Goal: Check status: Check status

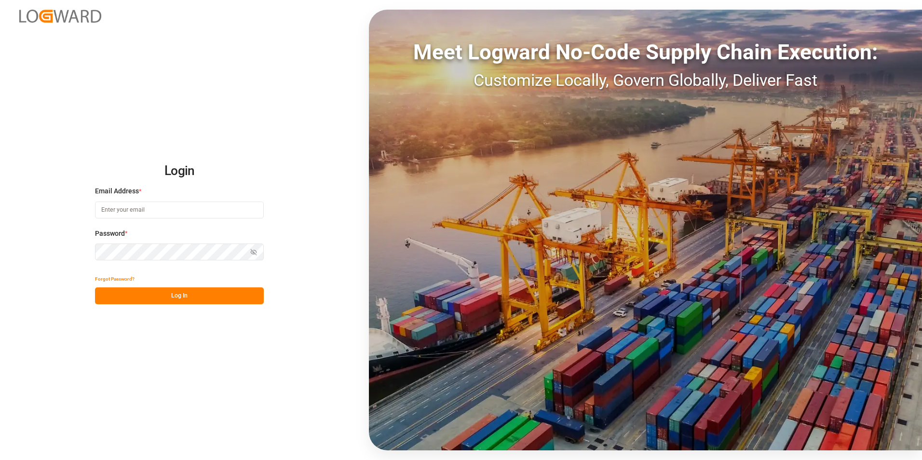
type input "[PERSON_NAME][EMAIL_ADDRESS][DOMAIN_NAME]"
click at [254, 294] on button "Log In" at bounding box center [179, 296] width 169 height 17
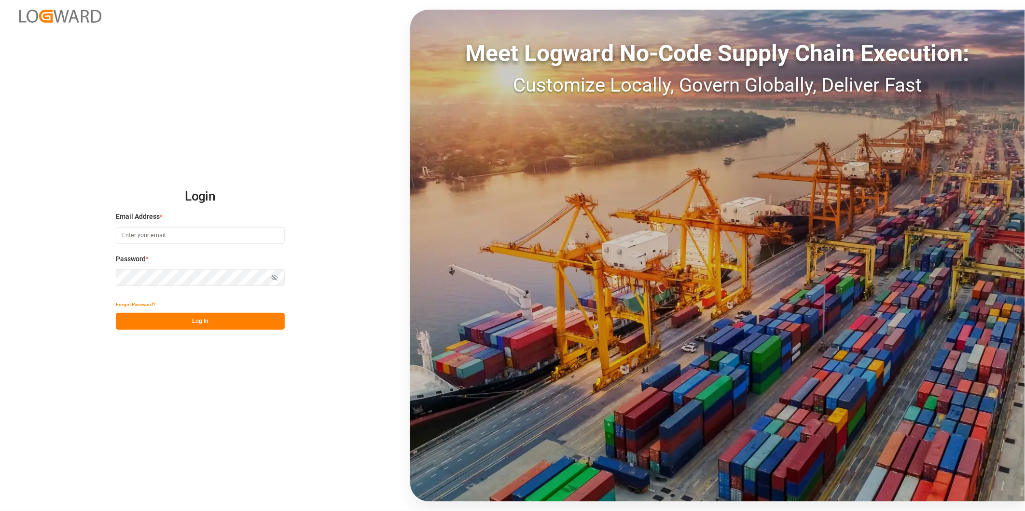
type input "[PERSON_NAME][EMAIL_ADDRESS][DOMAIN_NAME]"
click at [271, 326] on button "Log In" at bounding box center [200, 321] width 169 height 17
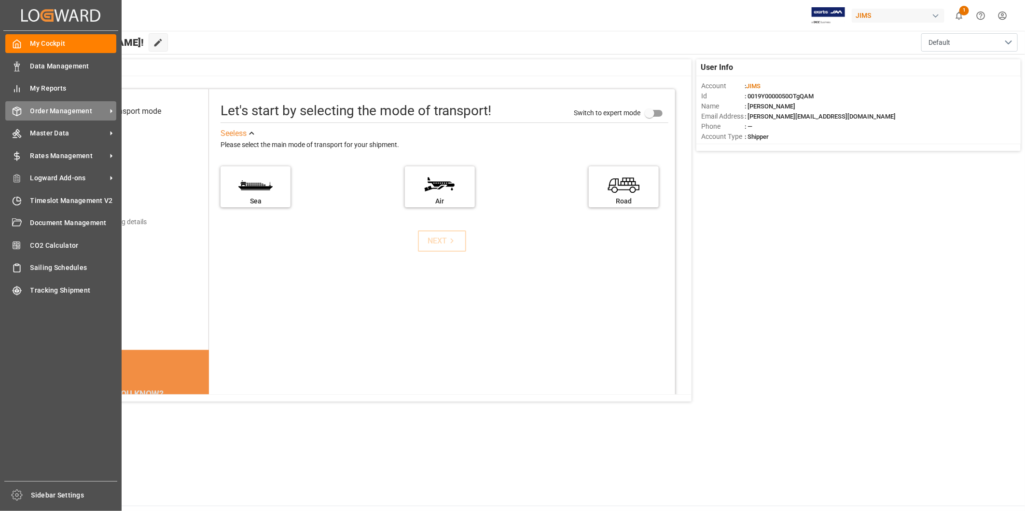
click at [72, 103] on div "Order Management Order Management" at bounding box center [60, 110] width 111 height 19
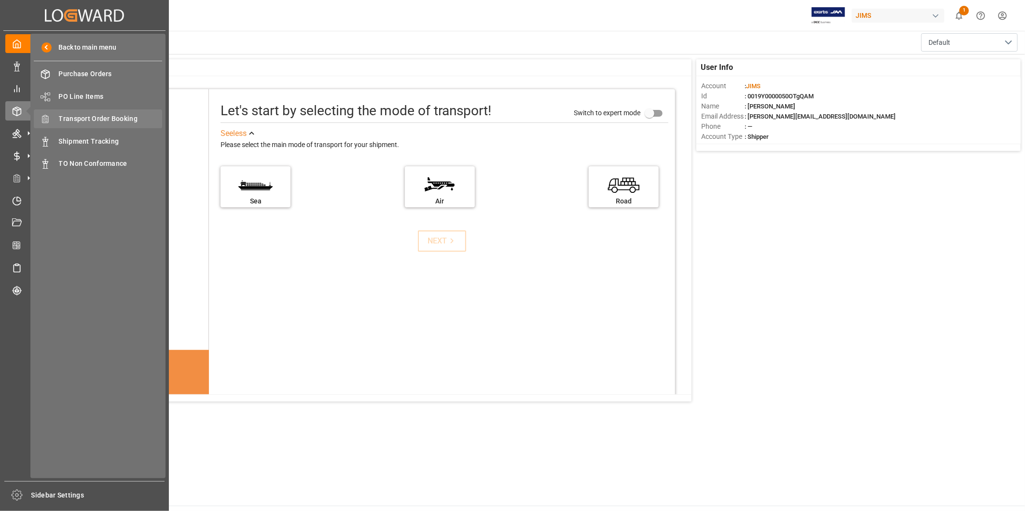
click at [126, 119] on span "Transport Order Booking" at bounding box center [111, 119] width 104 height 10
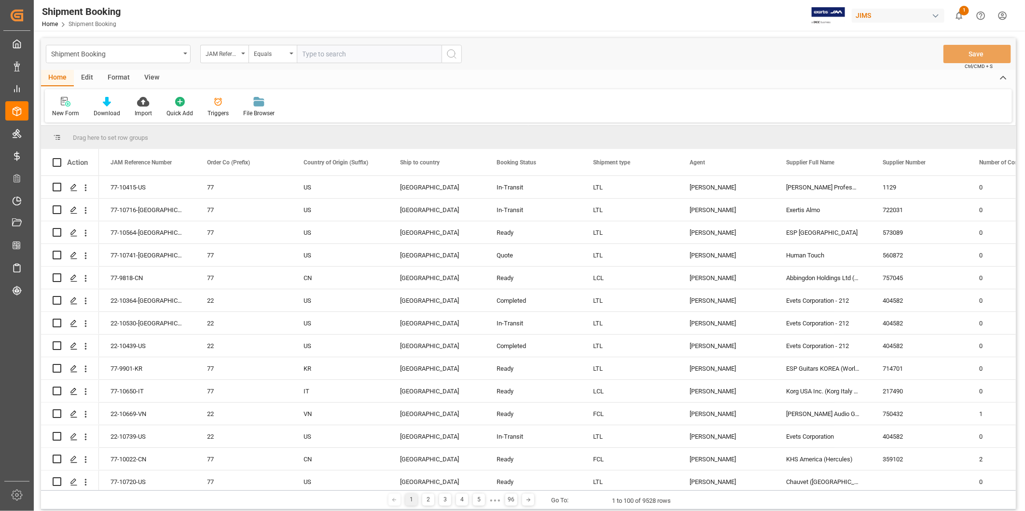
click at [344, 55] on input "text" at bounding box center [369, 54] width 145 height 18
type input "1068632852"
click at [319, 56] on input "text" at bounding box center [369, 54] width 145 height 18
paste input "22-10280-TT"
type input "22-10280-TT"
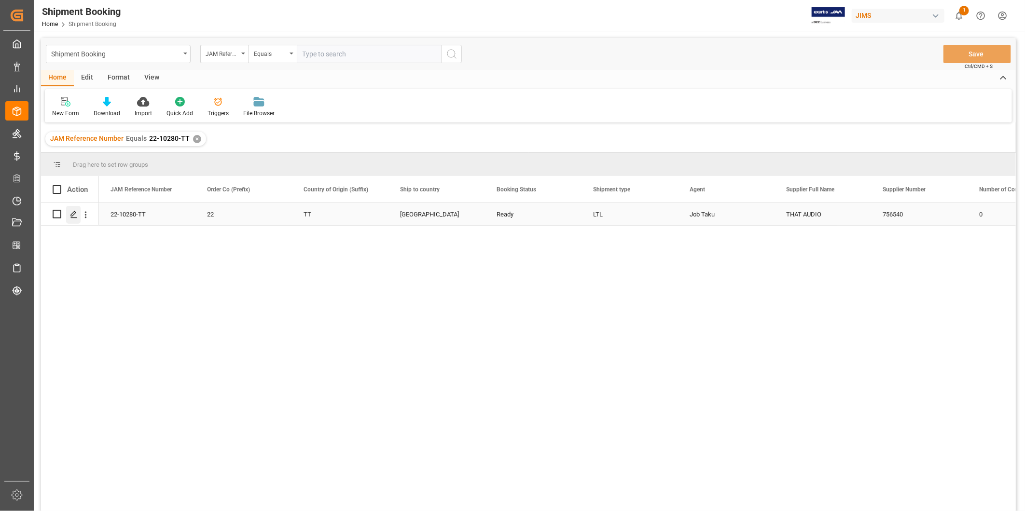
click at [74, 207] on div "Press SPACE to select this row." at bounding box center [73, 215] width 14 height 18
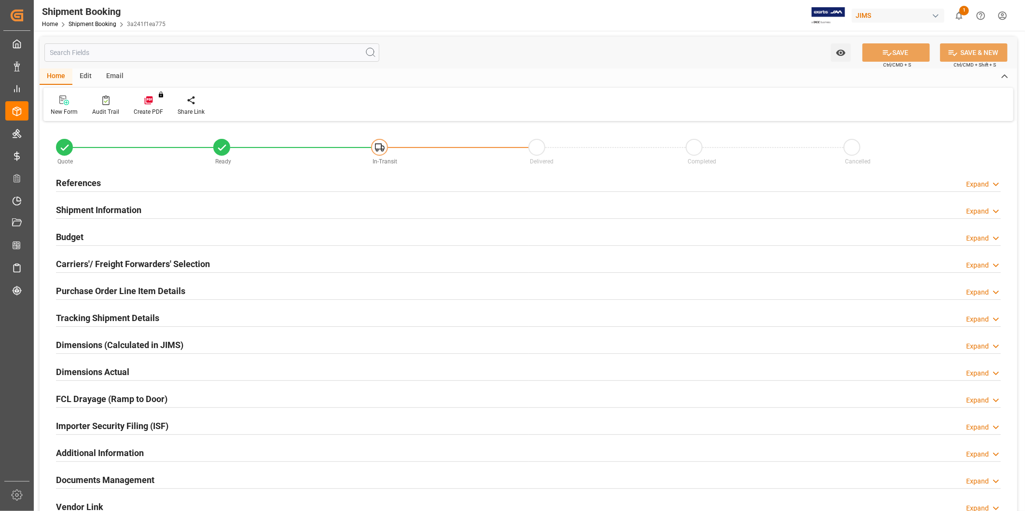
type input "0"
type input "07-25-2025 00:00"
type input "07-25-2025"
click at [986, 184] on div "Expand" at bounding box center [977, 184] width 23 height 10
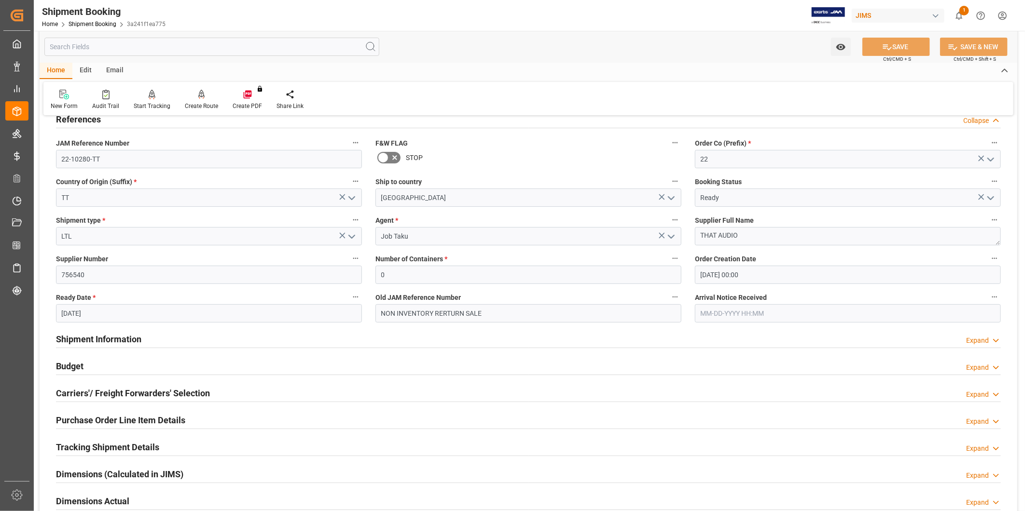
scroll to position [89, 0]
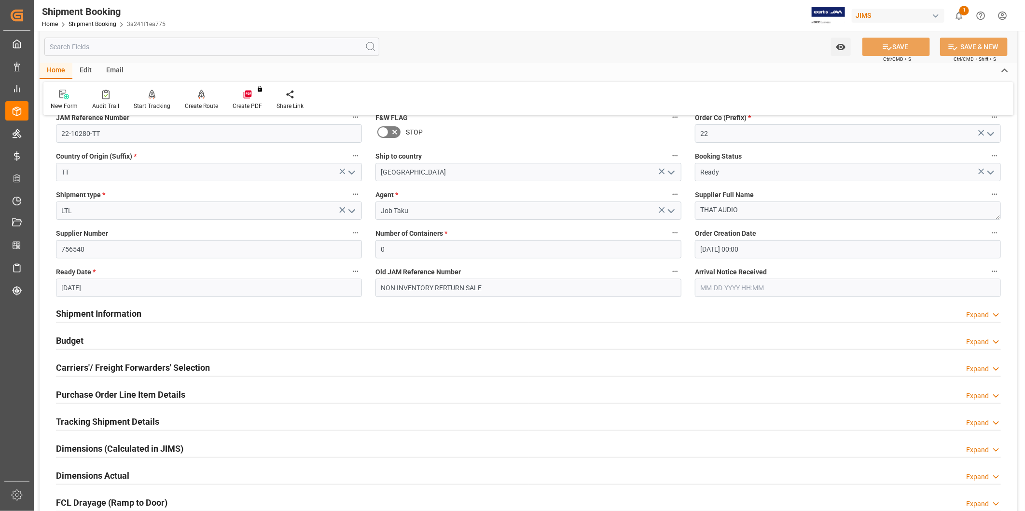
click at [979, 342] on div "Expand" at bounding box center [977, 342] width 23 height 10
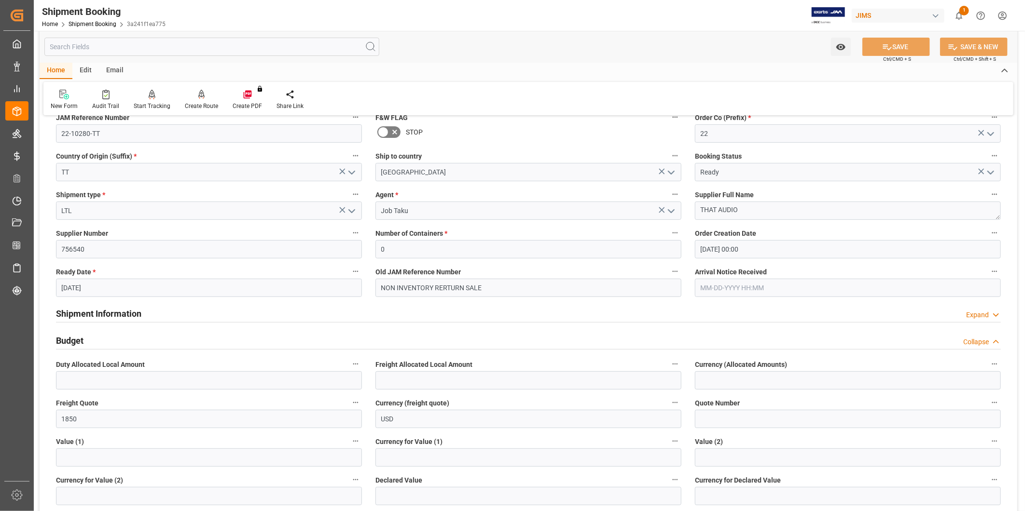
click at [979, 342] on div "Collapse" at bounding box center [976, 342] width 26 height 10
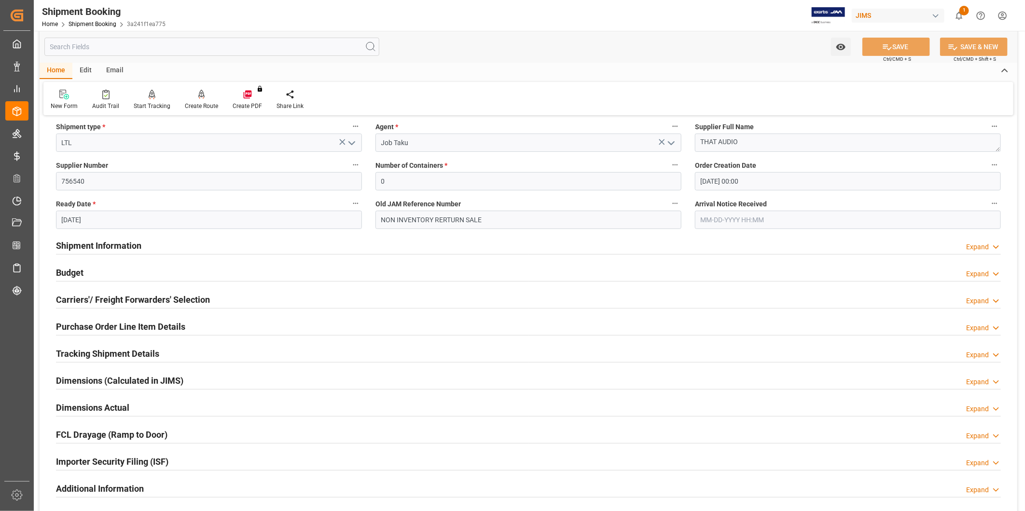
scroll to position [179, 0]
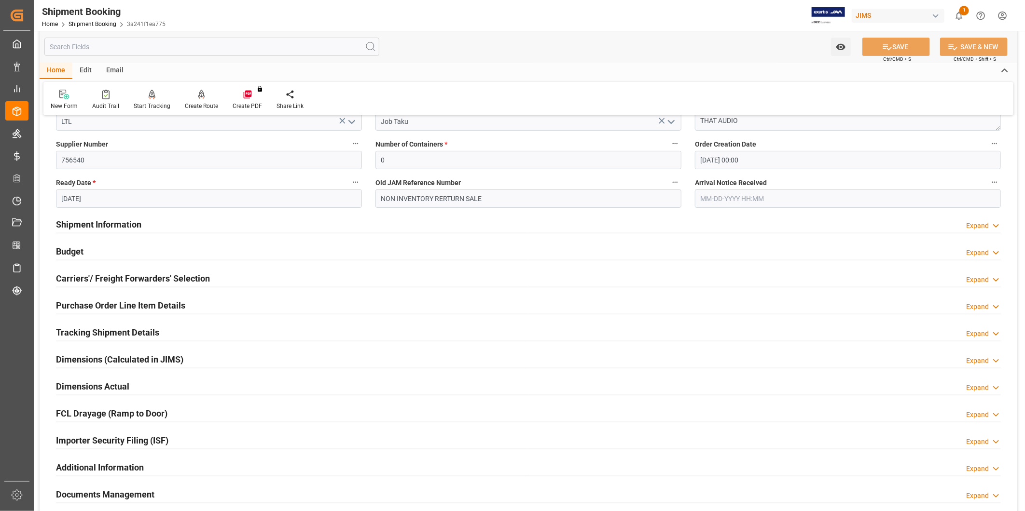
click at [193, 333] on div "Tracking Shipment Details Expand" at bounding box center [528, 332] width 945 height 18
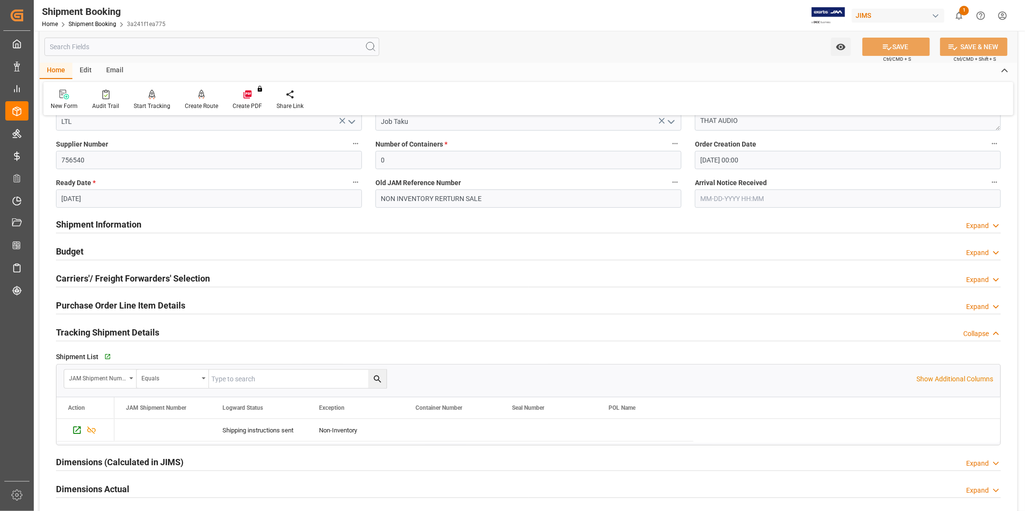
click at [193, 333] on div "Tracking Shipment Details Collapse" at bounding box center [528, 332] width 945 height 18
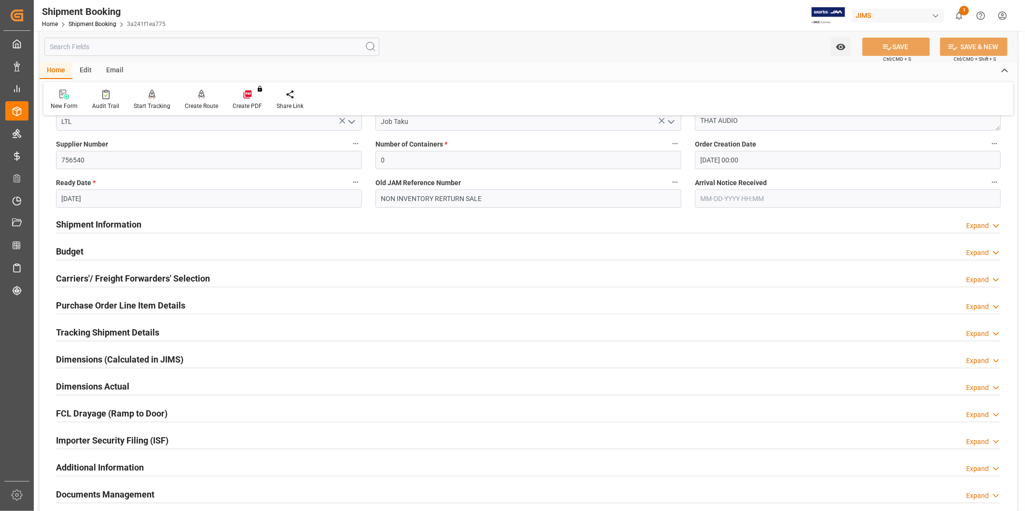
click at [192, 328] on div "Tracking Shipment Details Expand" at bounding box center [528, 332] width 945 height 18
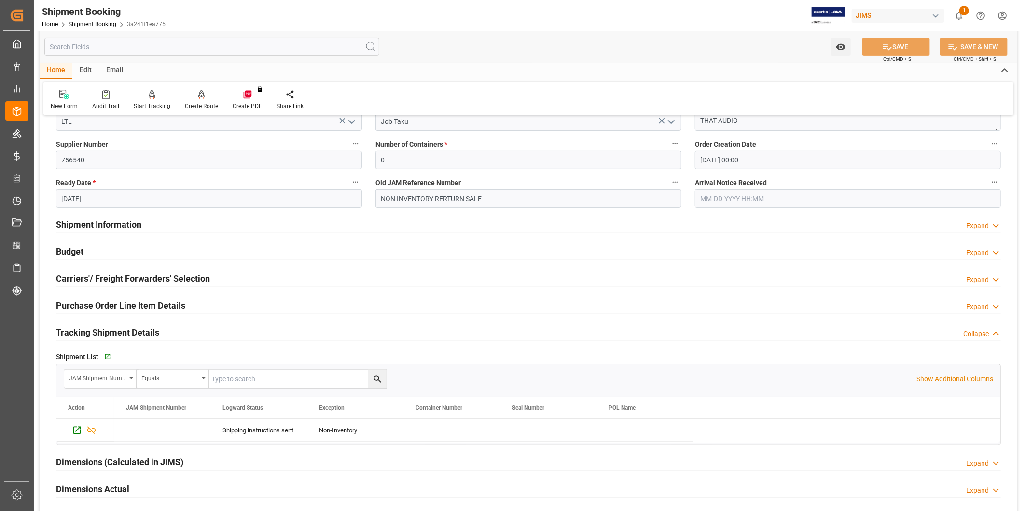
click at [192, 328] on div "Tracking Shipment Details Collapse" at bounding box center [528, 332] width 945 height 18
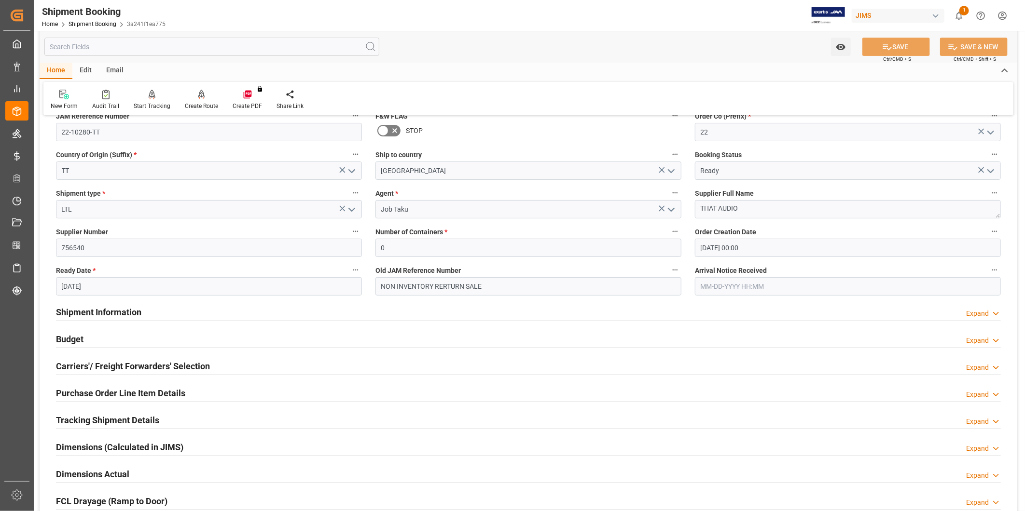
scroll to position [89, 0]
click at [192, 420] on div "Tracking Shipment Details Expand" at bounding box center [528, 421] width 945 height 18
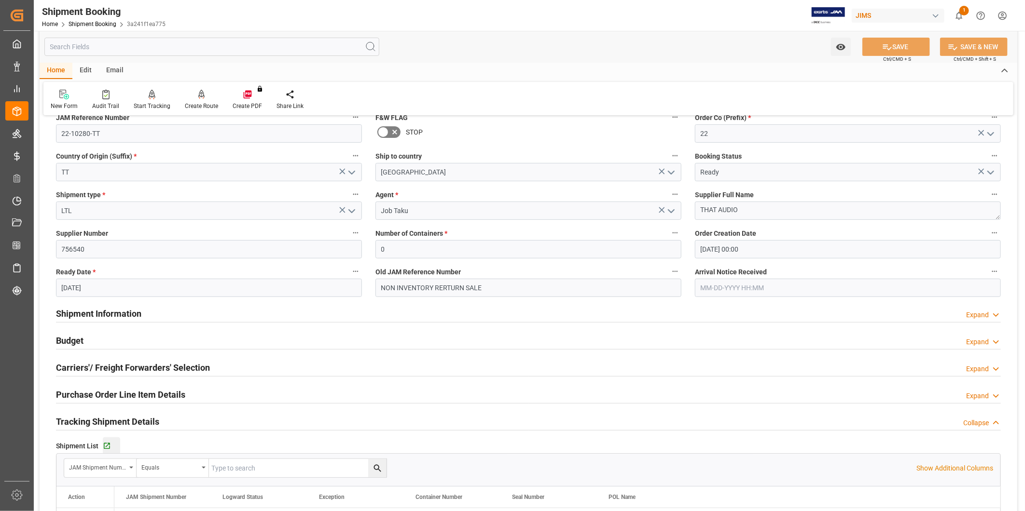
click at [112, 442] on button "Go to Shipment Tracking Grid" at bounding box center [111, 446] width 17 height 17
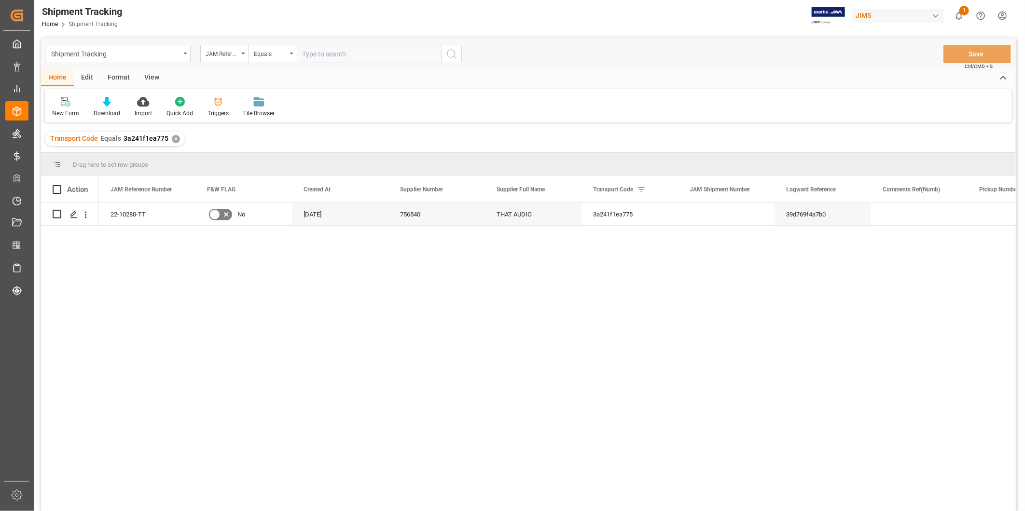
click at [154, 78] on div "View" at bounding box center [151, 78] width 29 height 16
click at [60, 107] on div "Default" at bounding box center [61, 106] width 33 height 21
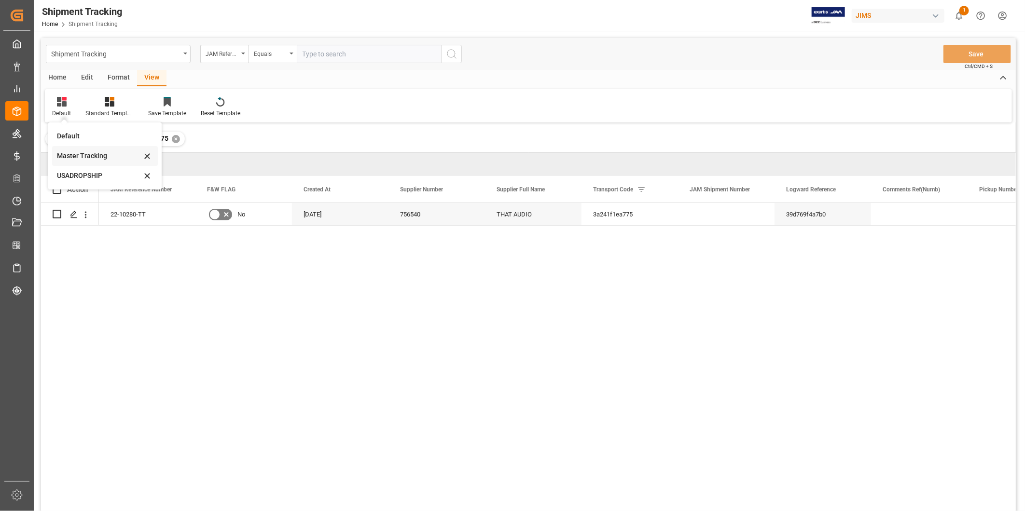
click at [62, 158] on div "Master Tracking" at bounding box center [99, 156] width 84 height 10
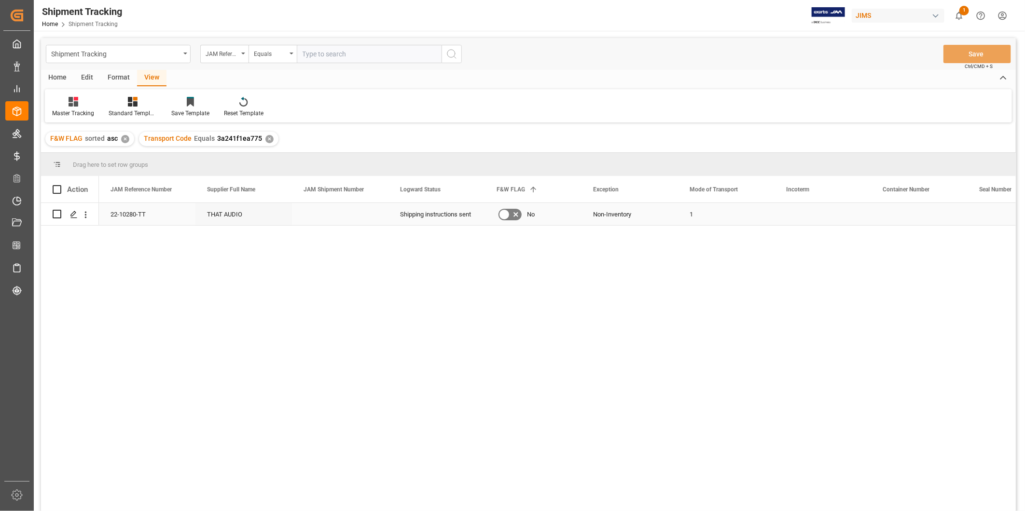
click at [811, 215] on div "Press SPACE to select this row." at bounding box center [822, 214] width 96 height 22
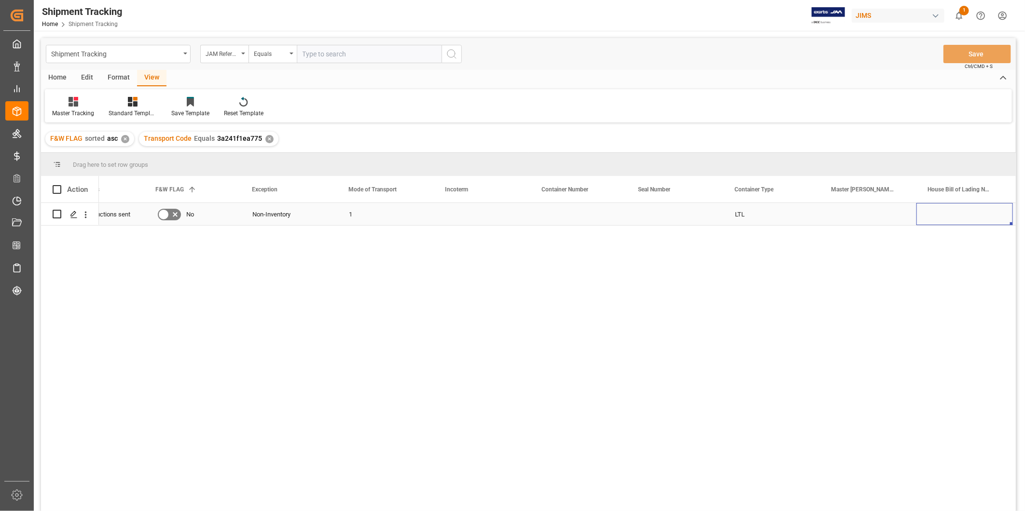
scroll to position [0, 437]
click at [376, 213] on div "Press SPACE to select this row." at bounding box center [385, 214] width 96 height 22
click at [379, 215] on div "Press SPACE to select this row." at bounding box center [385, 214] width 96 height 22
click at [458, 218] on div "Press SPACE to select this row." at bounding box center [482, 214] width 96 height 22
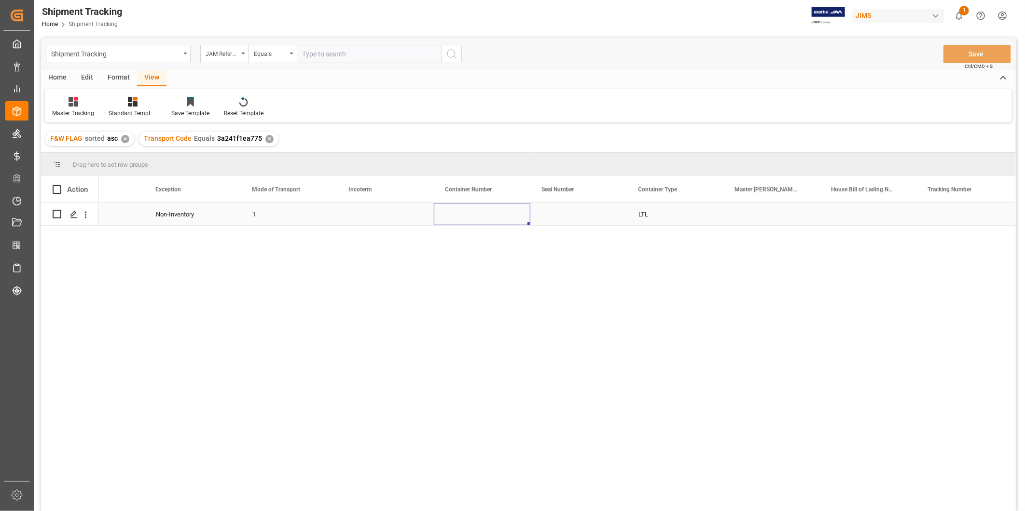
click at [757, 215] on div "Press SPACE to select this row." at bounding box center [771, 214] width 96 height 22
click at [757, 215] on input "Press SPACE to select this row." at bounding box center [771, 220] width 81 height 18
click at [679, 3] on div "Shipment Tracking Home Shipment Tracking JIMS 1 Notifications Only show unread …" at bounding box center [526, 15] width 998 height 31
click at [752, 221] on input "Press SPACE to select this row." at bounding box center [771, 220] width 81 height 18
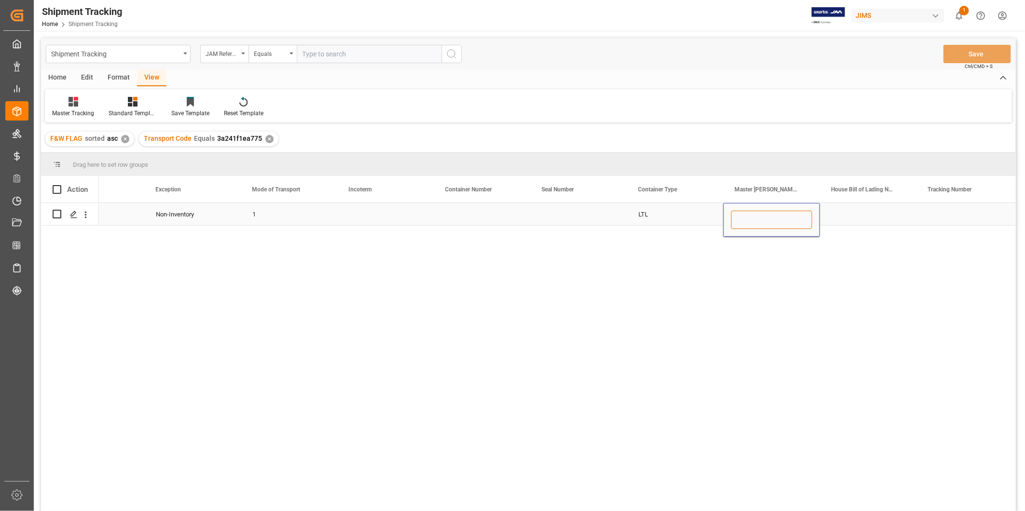
click at [752, 221] on input "Press SPACE to select this row." at bounding box center [771, 220] width 81 height 18
paste input "BANQ 1068632852"
click at [758, 218] on input "BANQ 1068632852" at bounding box center [771, 220] width 81 height 18
type input "BANQ1068632852"
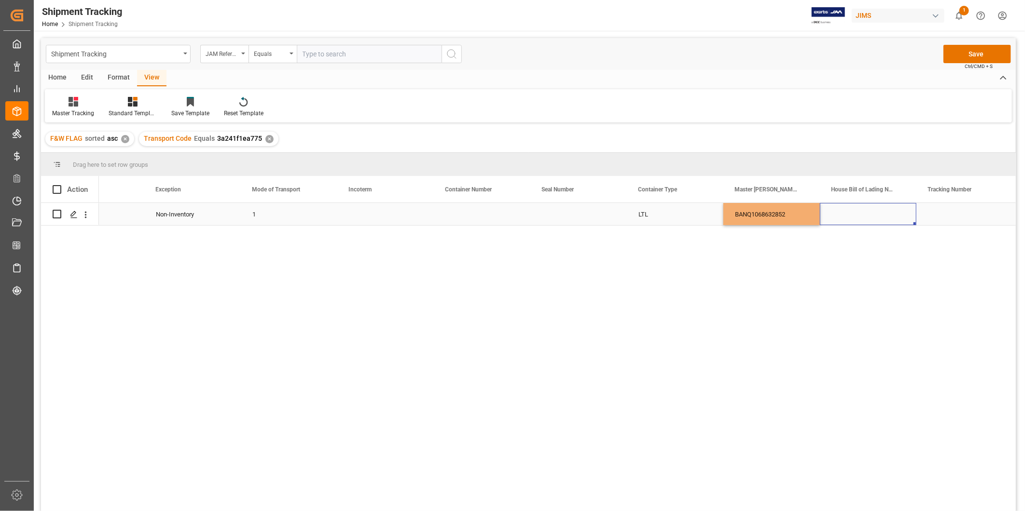
click at [864, 219] on div "Press SPACE to select this row." at bounding box center [868, 214] width 96 height 22
click at [799, 209] on div "BANQ1068632852" at bounding box center [771, 214] width 96 height 22
click at [873, 211] on div "Press SPACE to select this row." at bounding box center [868, 214] width 96 height 22
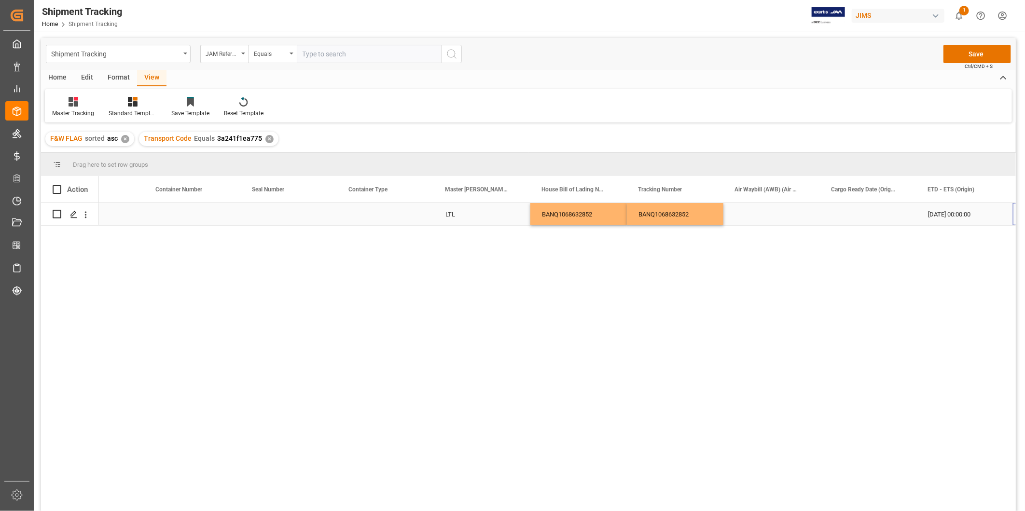
scroll to position [0, 727]
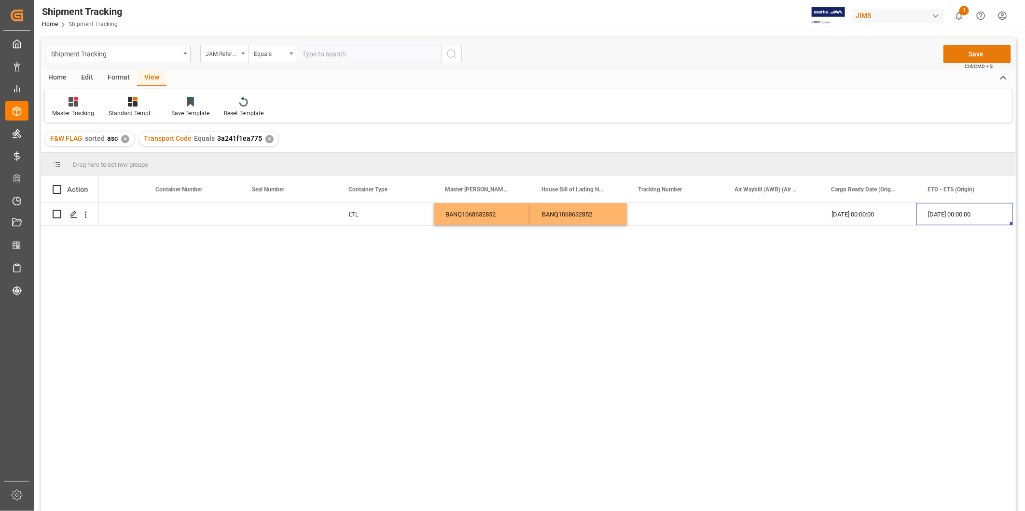
click at [971, 55] on button "Save" at bounding box center [977, 54] width 68 height 18
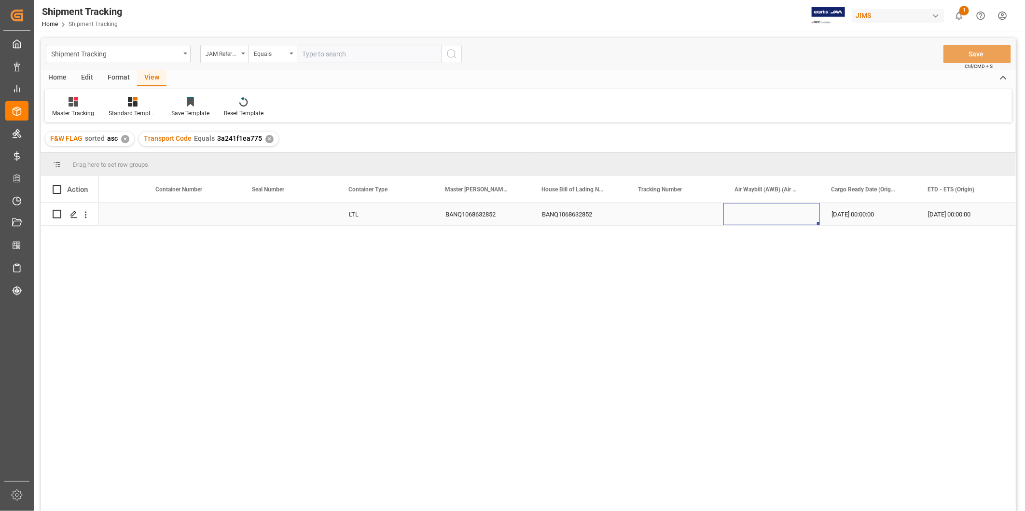
click at [770, 209] on div "Press SPACE to select this row." at bounding box center [771, 214] width 96 height 22
click at [740, 208] on div "09-20-2025 00:00:00" at bounding box center [771, 214] width 96 height 22
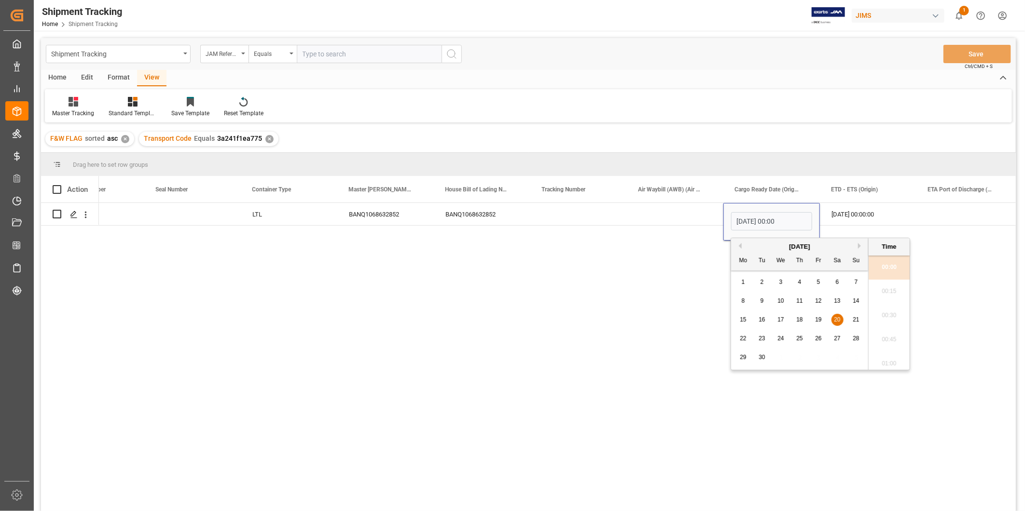
click at [766, 281] on div "2" at bounding box center [762, 283] width 12 height 12
type input "09-02-2025 00:00"
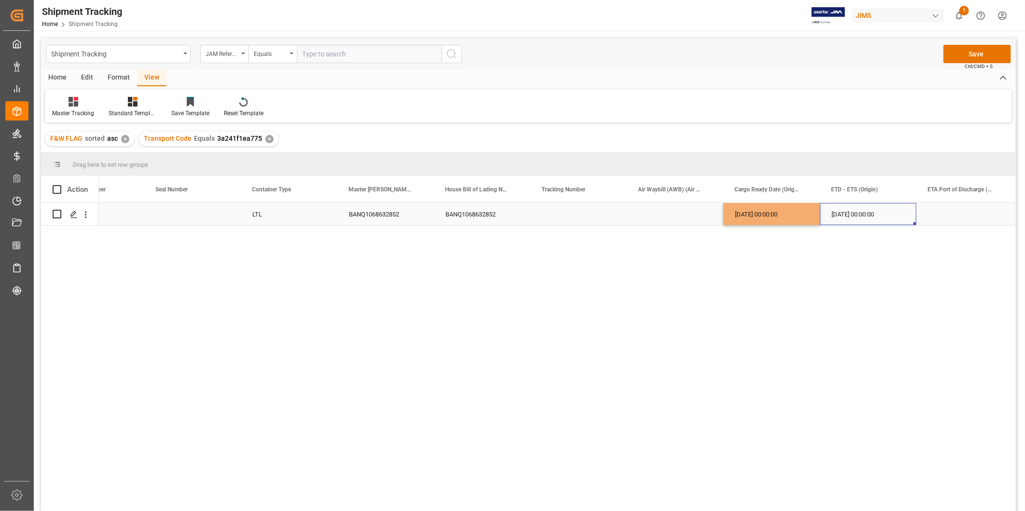
click at [866, 221] on div "09-20-2025 00:00:00" at bounding box center [868, 214] width 96 height 22
click at [861, 219] on div "09-20-2025 00:00:00" at bounding box center [868, 214] width 96 height 22
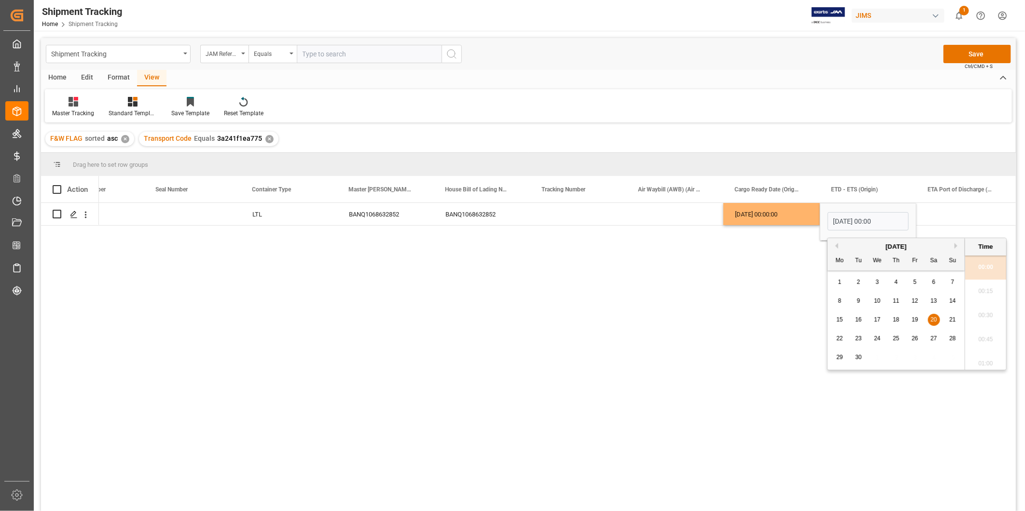
click at [954, 282] on div "7" at bounding box center [953, 283] width 12 height 12
type input "09-07-2025 00:00"
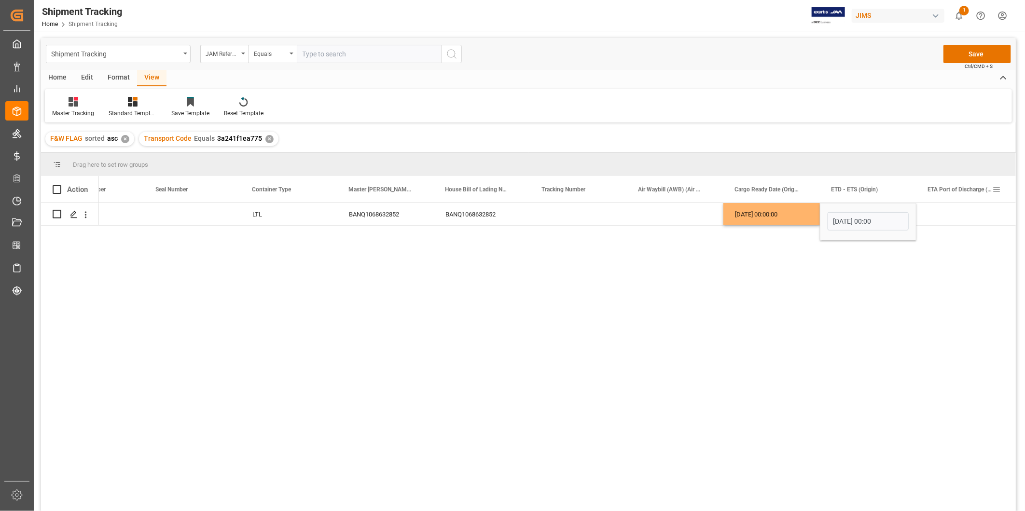
click at [952, 200] on div "ETA Port of Discharge (Destination)" at bounding box center [959, 189] width 65 height 27
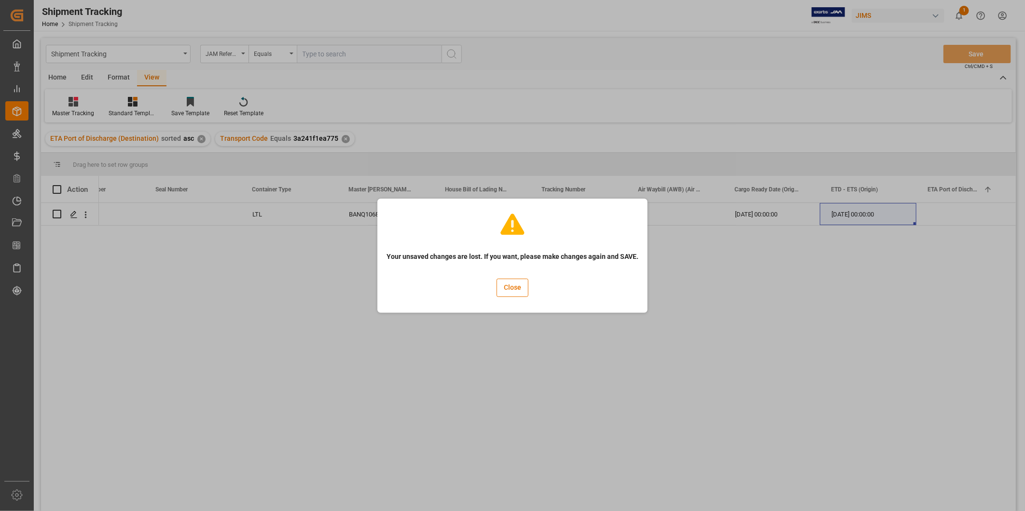
click at [531, 283] on div "Your unsaved changes are lost. If you want, please make changes again and SAVE.…" at bounding box center [512, 256] width 265 height 110
click at [524, 283] on button "Close" at bounding box center [512, 288] width 32 height 18
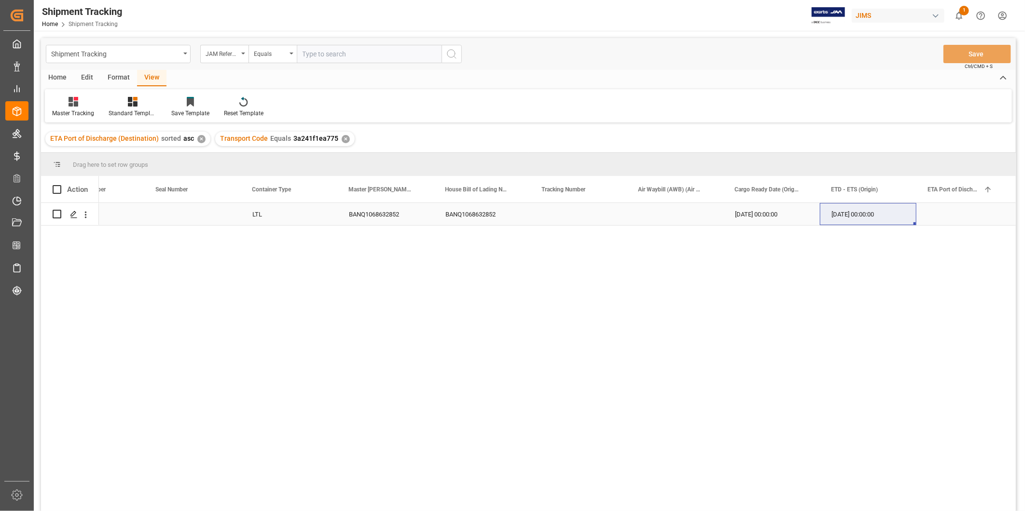
click at [869, 211] on div "09-20-2025 00:00:00" at bounding box center [868, 214] width 96 height 22
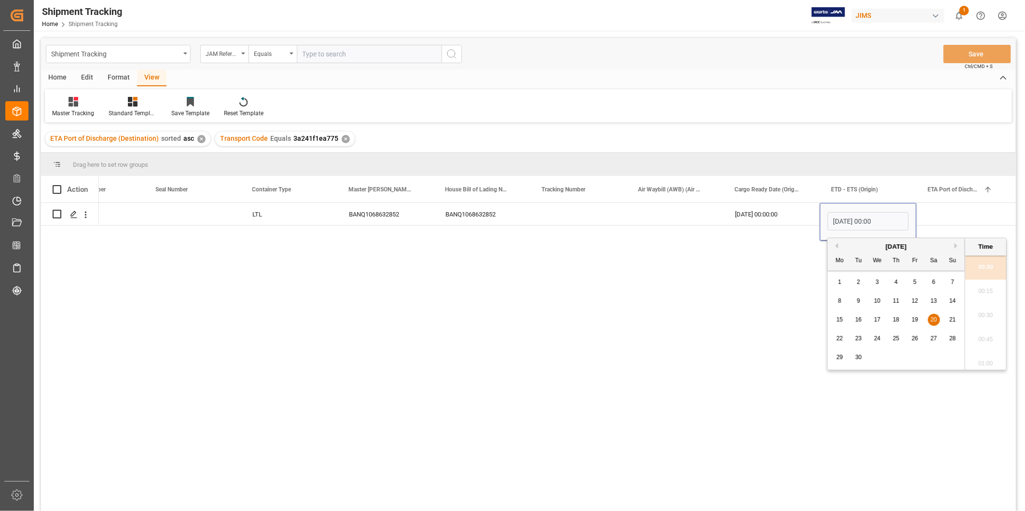
click at [948, 281] on div "7" at bounding box center [953, 283] width 12 height 12
type input "09-07-2025 00:00"
click at [961, 213] on div "Press SPACE to select this row." at bounding box center [964, 214] width 96 height 22
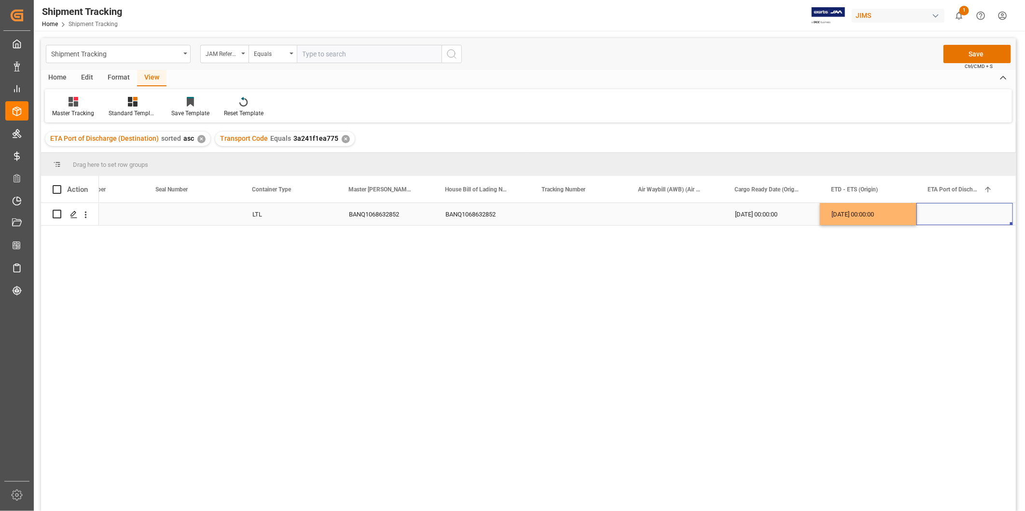
click at [958, 216] on div "Press SPACE to select this row." at bounding box center [964, 214] width 96 height 22
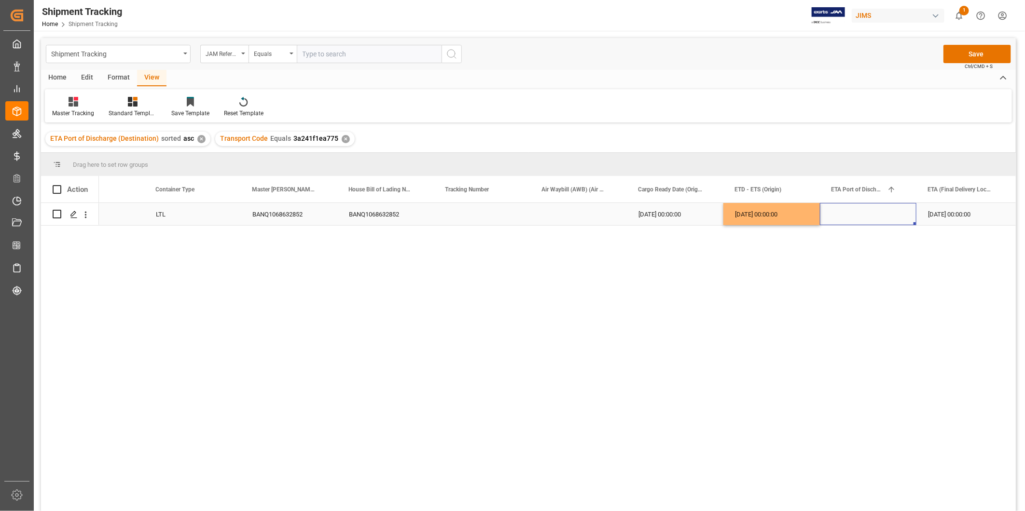
click at [890, 210] on div "Press SPACE to select this row." at bounding box center [868, 214] width 96 height 22
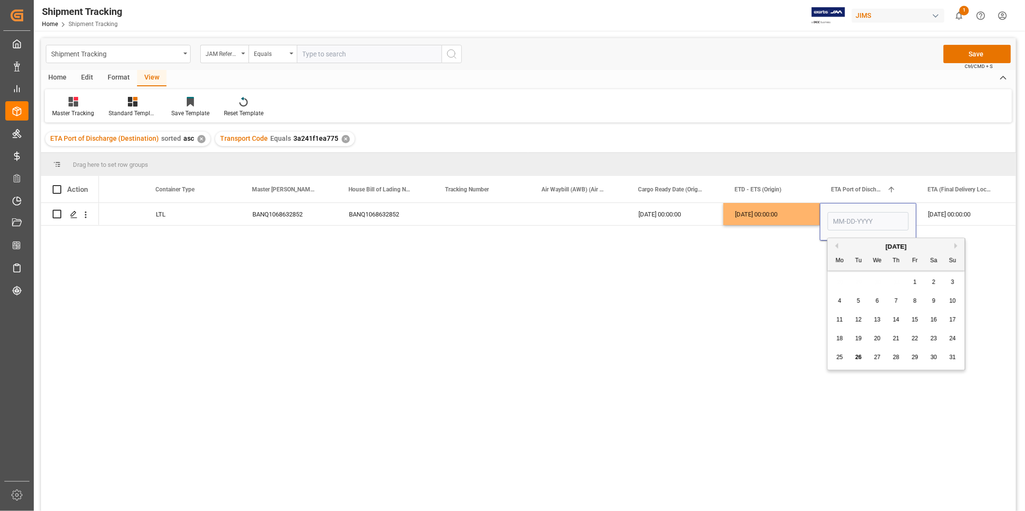
click at [956, 246] on button "Next Month" at bounding box center [957, 246] width 6 height 6
click at [918, 319] on span "19" at bounding box center [914, 319] width 6 height 7
type input "09-19-2025"
click at [958, 212] on div "09-30-2025 00:00:00" at bounding box center [964, 214] width 96 height 22
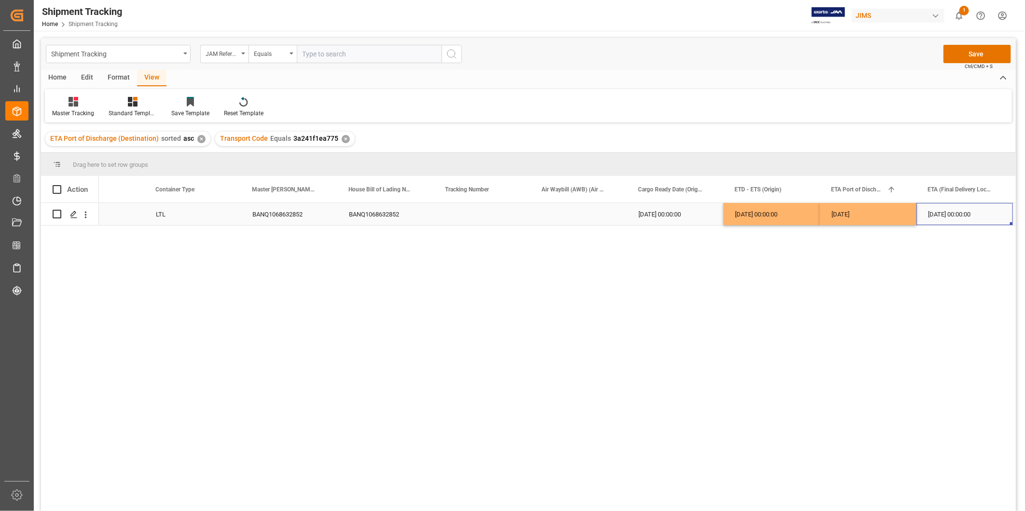
click at [958, 212] on div "09-30-2025 00:00:00" at bounding box center [964, 214] width 96 height 22
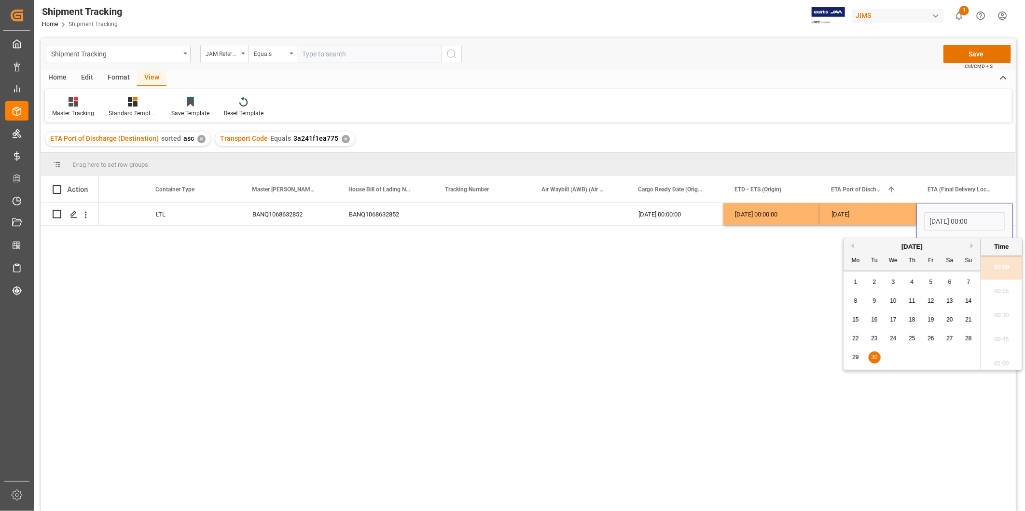
click at [932, 339] on span "26" at bounding box center [930, 338] width 6 height 7
type input "09-26-2025 00:00"
click at [997, 220] on input "09-26-2025 00:00" at bounding box center [964, 221] width 81 height 18
click at [885, 214] on div "09-19-2025" at bounding box center [868, 214] width 96 height 22
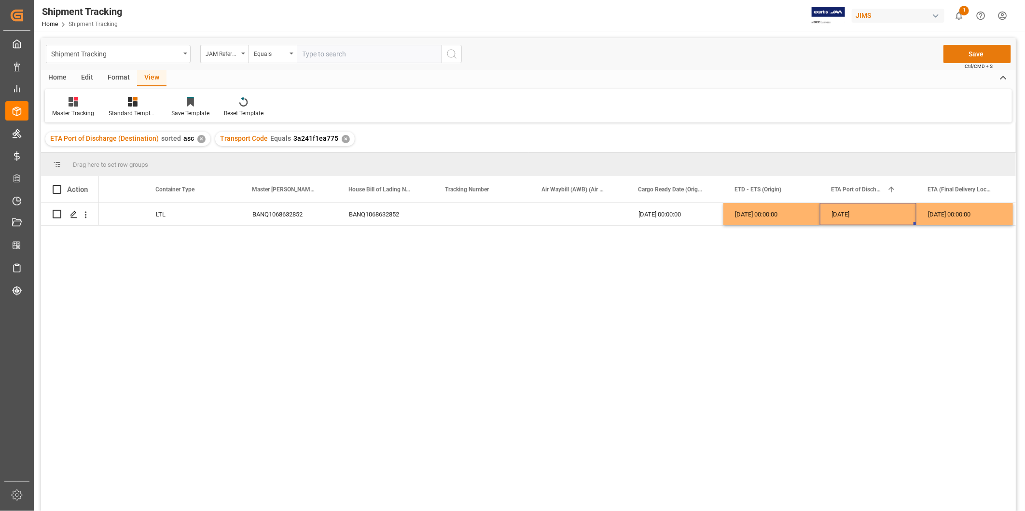
click at [980, 50] on button "Save" at bounding box center [977, 54] width 68 height 18
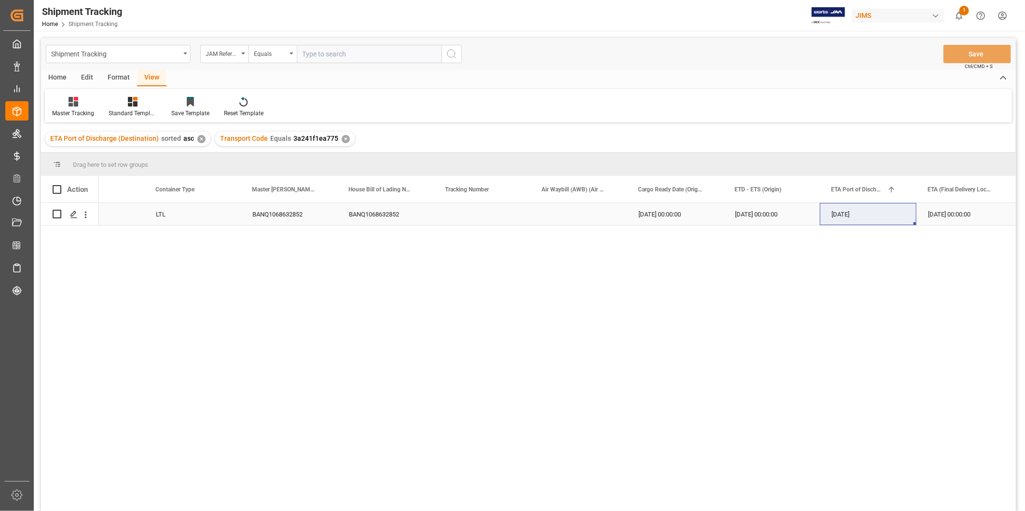
click at [514, 215] on div "Press SPACE to select this row." at bounding box center [482, 214] width 96 height 22
click at [565, 208] on div "Press SPACE to select this row." at bounding box center [578, 214] width 96 height 22
click at [499, 209] on div "Press SPACE to select this row." at bounding box center [482, 214] width 96 height 22
